Goal: Task Accomplishment & Management: Use online tool/utility

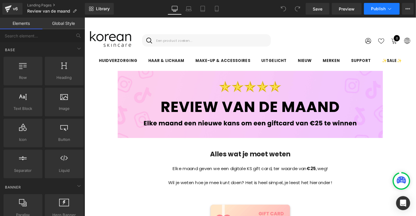
click at [395, 12] on button "Publish" at bounding box center [382, 9] width 36 height 12
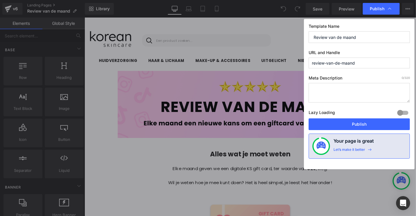
click at [376, 68] on input "review-van-de-maand" at bounding box center [359, 63] width 101 height 11
drag, startPoint x: 357, startPoint y: 125, endPoint x: 281, endPoint y: 126, distance: 75.2
click at [357, 125] on button "Publish" at bounding box center [359, 125] width 101 height 12
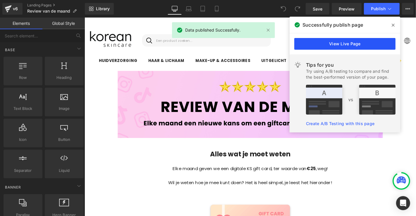
click at [324, 42] on link "View Live Page" at bounding box center [344, 44] width 101 height 12
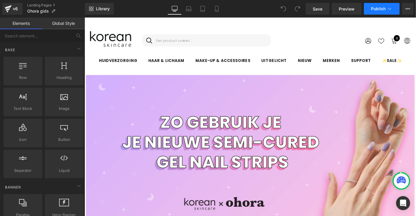
click at [376, 7] on span "Publish" at bounding box center [378, 8] width 15 height 5
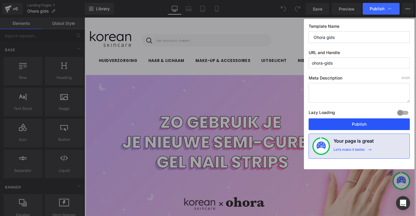
drag, startPoint x: 355, startPoint y: 127, endPoint x: 287, endPoint y: 120, distance: 68.3
click at [355, 127] on button "Publish" at bounding box center [359, 125] width 101 height 12
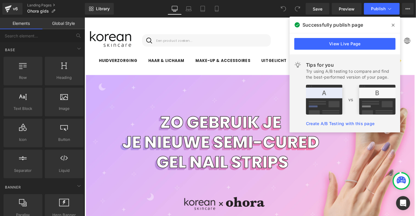
click at [394, 21] on span at bounding box center [393, 24] width 9 height 9
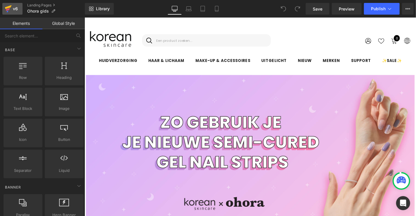
click at [15, 9] on div "v6" at bounding box center [15, 9] width 7 height 8
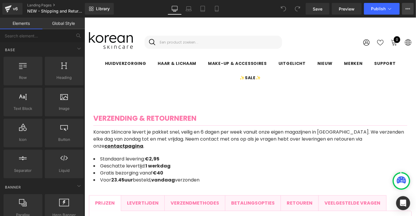
click at [405, 9] on button "View Live Page View with current Template Save Template to Library Schedule Pub…" at bounding box center [408, 9] width 12 height 12
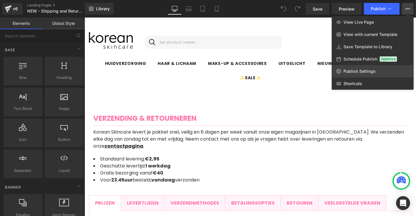
click at [354, 73] on span "Publish Settings" at bounding box center [360, 71] width 32 height 5
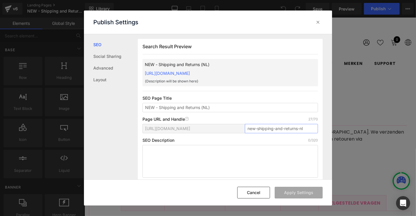
click at [256, 127] on input "new-shipping-and-returns-nl" at bounding box center [281, 128] width 73 height 9
click at [321, 23] on icon at bounding box center [318, 22] width 6 height 6
